Goal: Navigation & Orientation: Find specific page/section

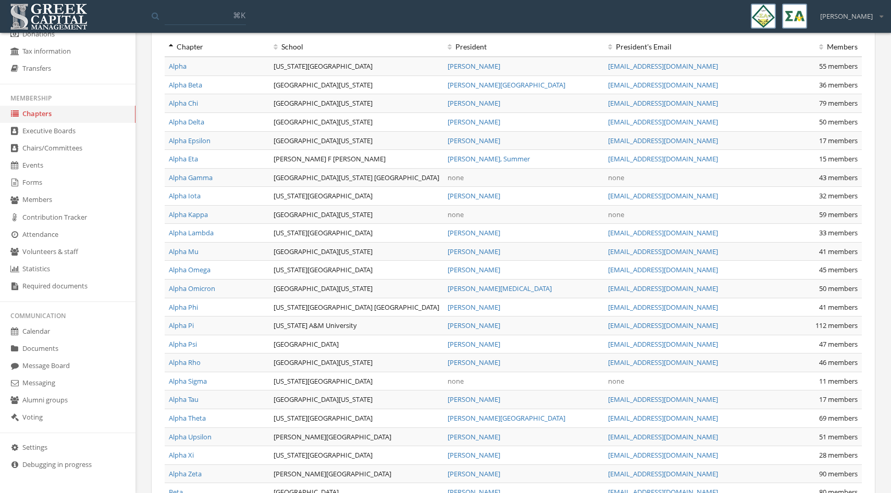
scroll to position [76, 0]
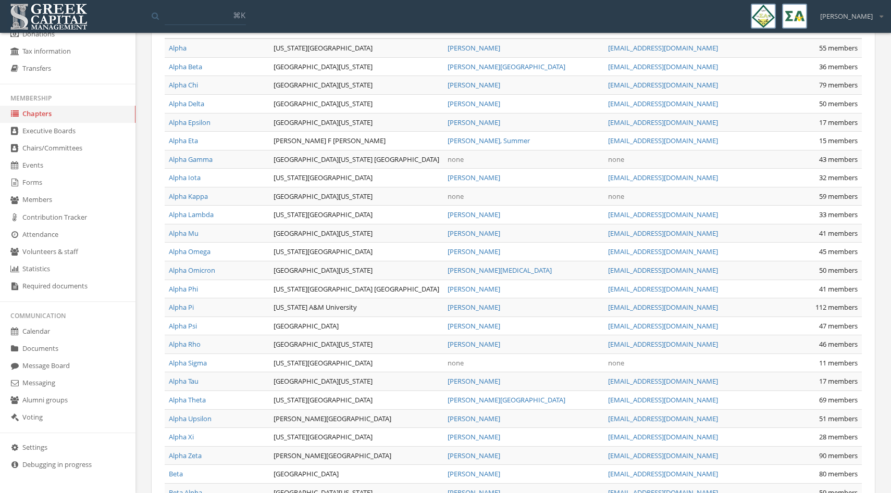
click at [45, 326] on link "Calendar" at bounding box center [67, 332] width 135 height 17
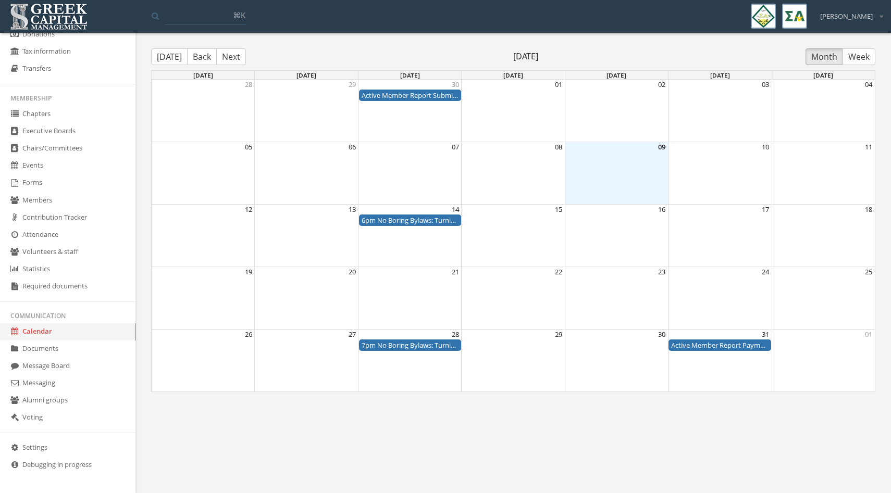
click at [235, 56] on button "Next" at bounding box center [231, 56] width 30 height 17
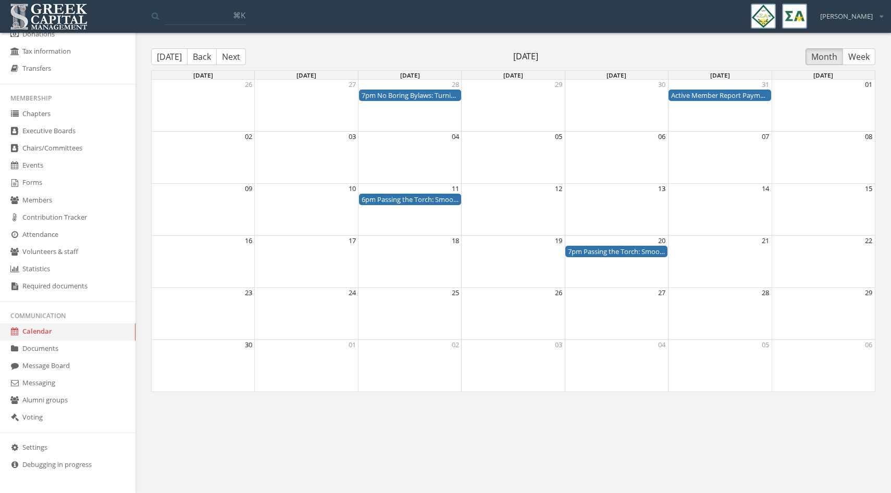
click at [39, 180] on link "Forms" at bounding box center [67, 183] width 135 height 17
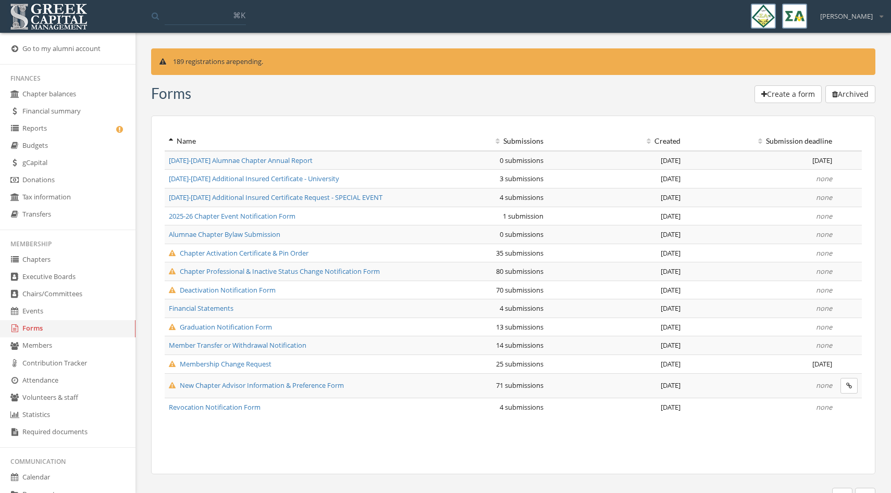
click at [45, 129] on link "Reports" at bounding box center [67, 128] width 135 height 17
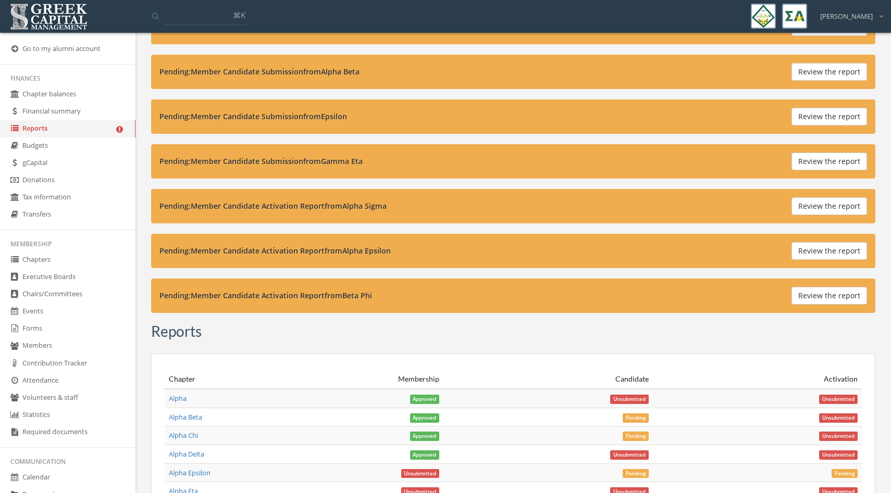
scroll to position [3356, 0]
